Goal: Transaction & Acquisition: Purchase product/service

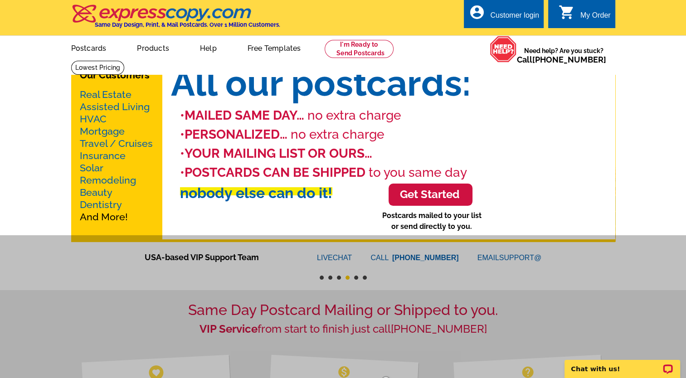
click at [149, 47] on link "Products" at bounding box center [152, 47] width 61 height 21
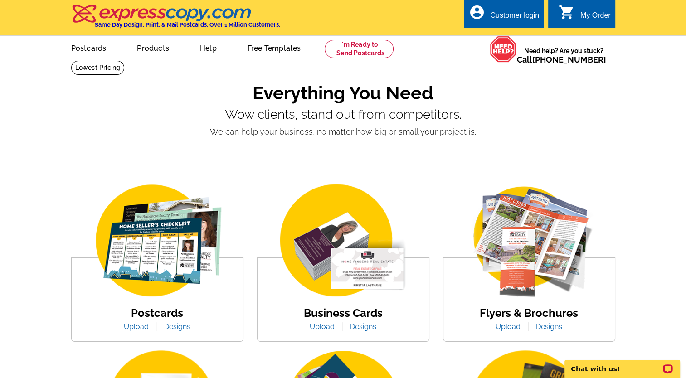
click at [338, 272] on img at bounding box center [343, 241] width 154 height 119
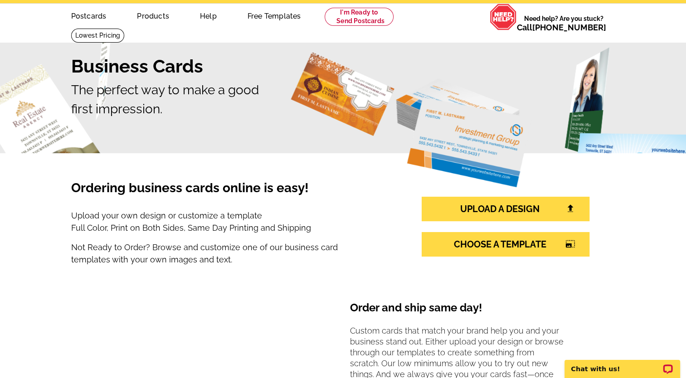
scroll to position [38, 0]
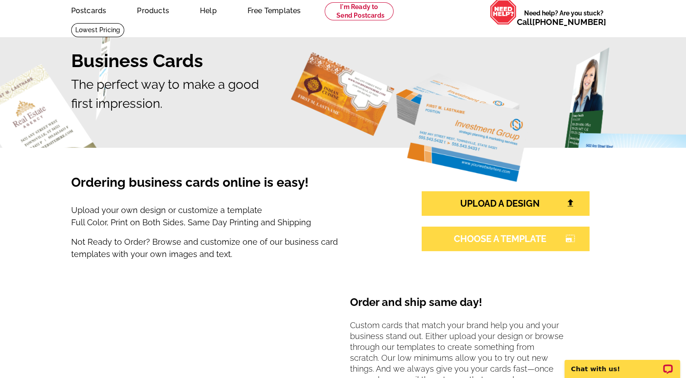
click at [546, 238] on link "CHOOSE A TEMPLATE photo_size_select_large" at bounding box center [506, 239] width 168 height 24
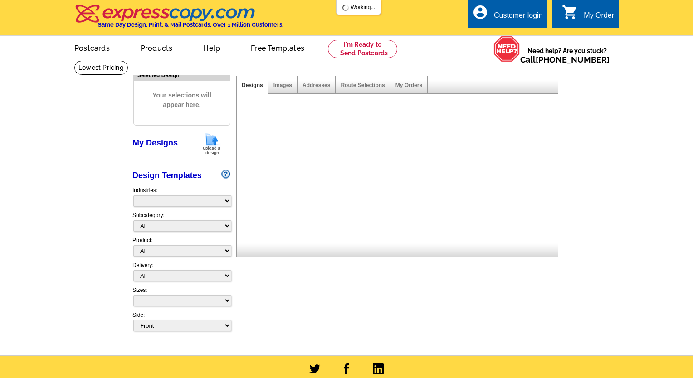
select select "3"
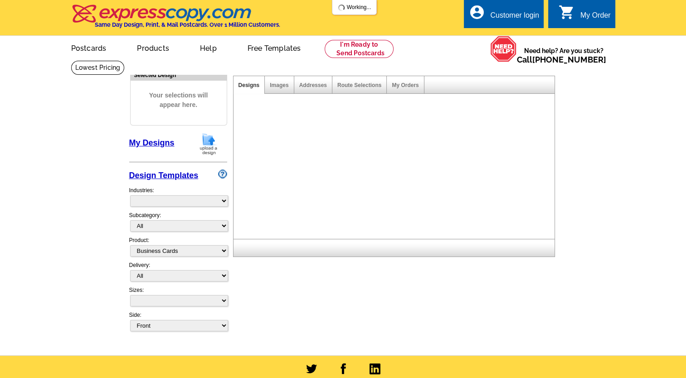
select select "5"
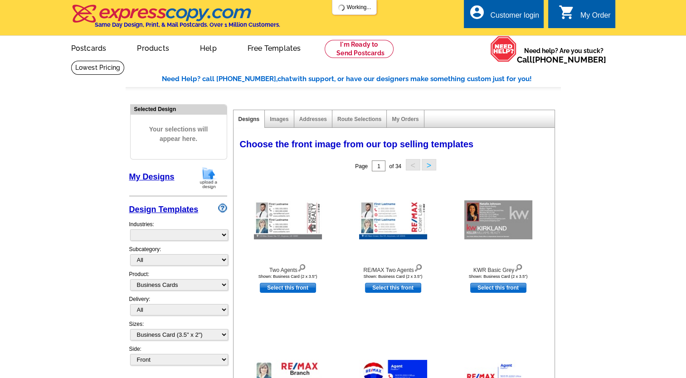
select select "973"
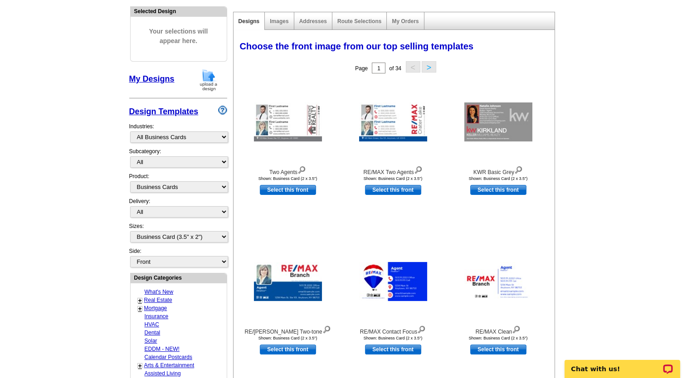
scroll to position [100, 0]
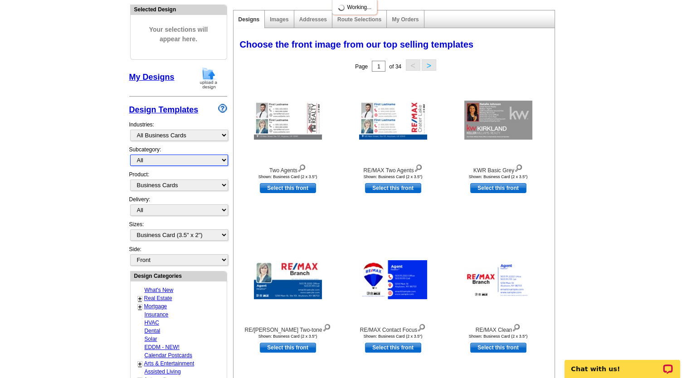
click at [224, 165] on select "All" at bounding box center [179, 160] width 98 height 11
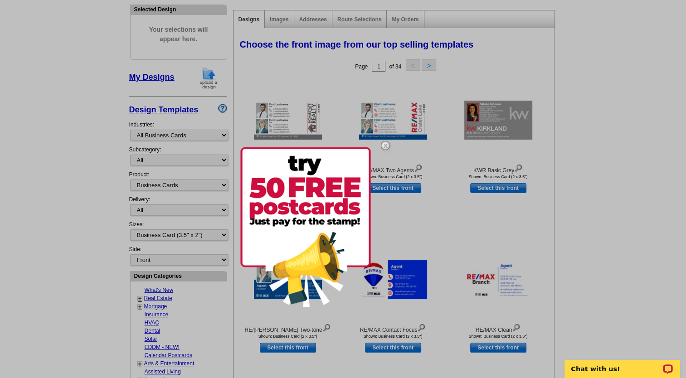
click at [88, 252] on div at bounding box center [343, 189] width 686 height 378
click at [615, 177] on div at bounding box center [343, 189] width 686 height 378
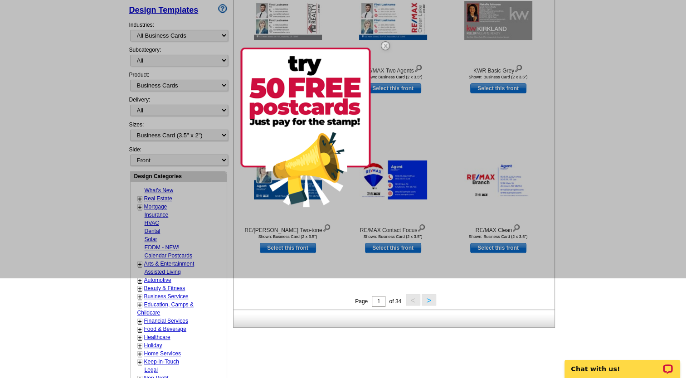
scroll to position [190, 0]
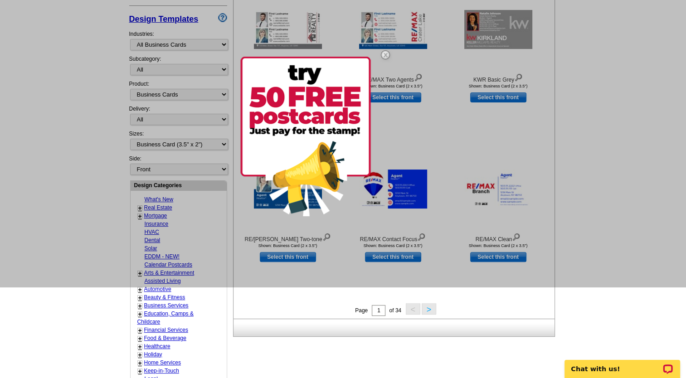
click at [429, 309] on button ">" at bounding box center [429, 308] width 15 height 11
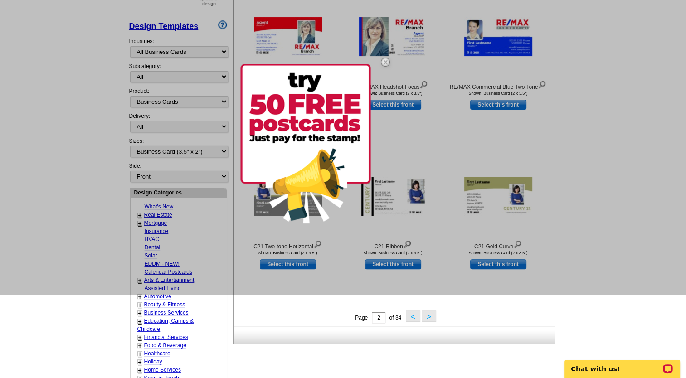
scroll to position [192, 0]
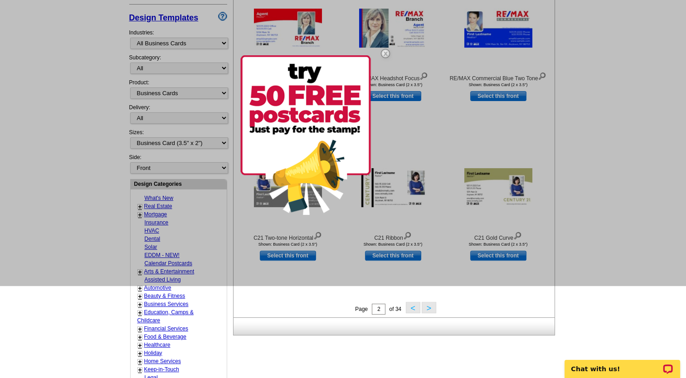
click at [430, 308] on button ">" at bounding box center [429, 307] width 15 height 11
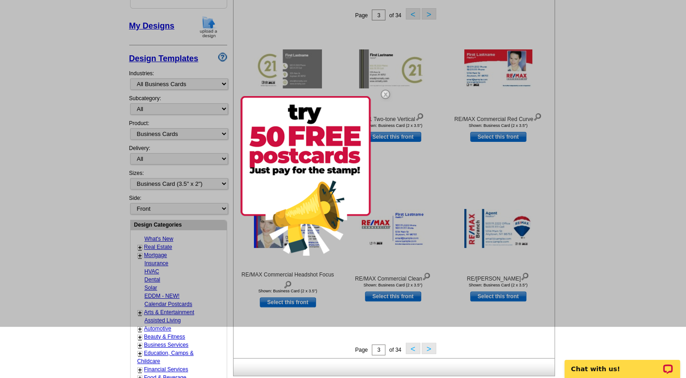
scroll to position [153, 0]
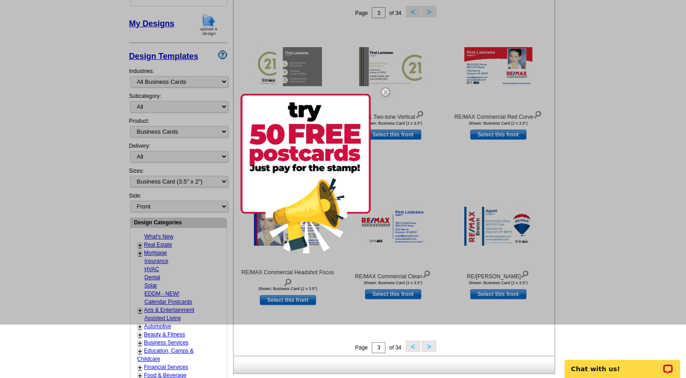
click at [431, 352] on button ">" at bounding box center [429, 346] width 15 height 11
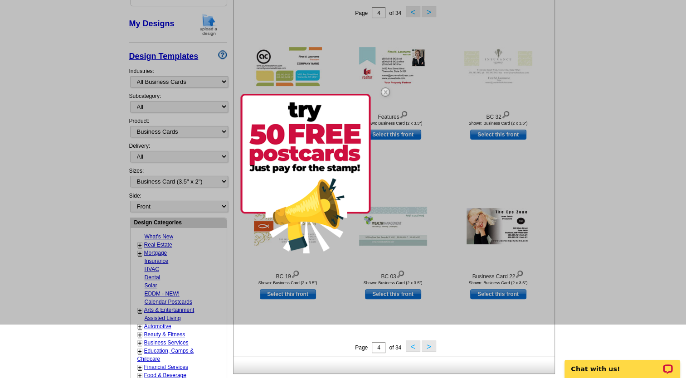
click at [434, 344] on button ">" at bounding box center [429, 346] width 15 height 11
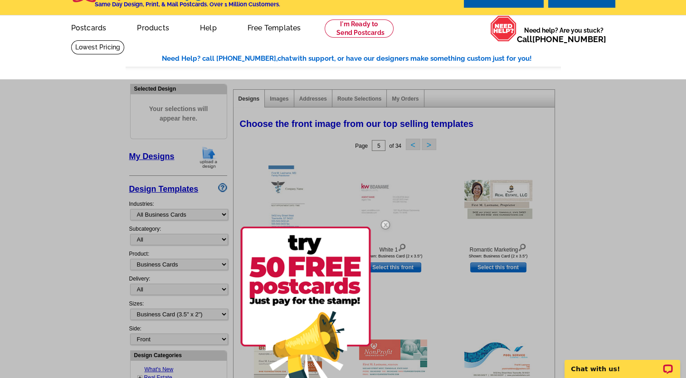
scroll to position [0, 0]
